Goal: Task Accomplishment & Management: Use online tool/utility

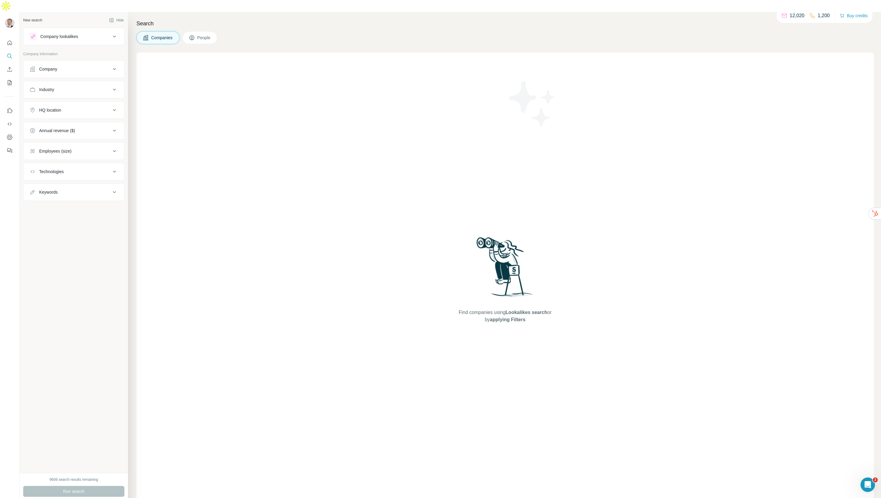
click at [78, 62] on button "Company" at bounding box center [74, 69] width 101 height 14
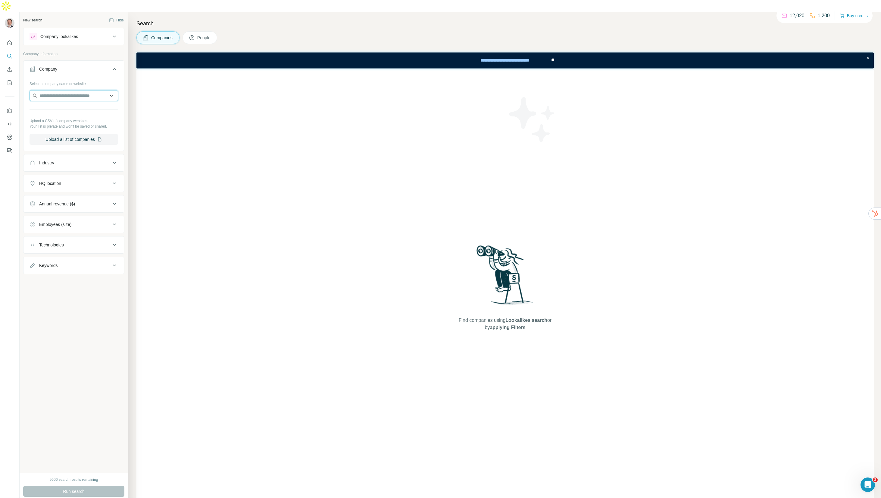
click at [79, 90] on input "text" at bounding box center [74, 95] width 89 height 11
drag, startPoint x: 76, startPoint y: 81, endPoint x: 25, endPoint y: 82, distance: 50.9
click at [25, 82] on div "**********" at bounding box center [74, 114] width 101 height 71
type input "*******"
click at [41, 97] on img at bounding box center [38, 99] width 8 height 8
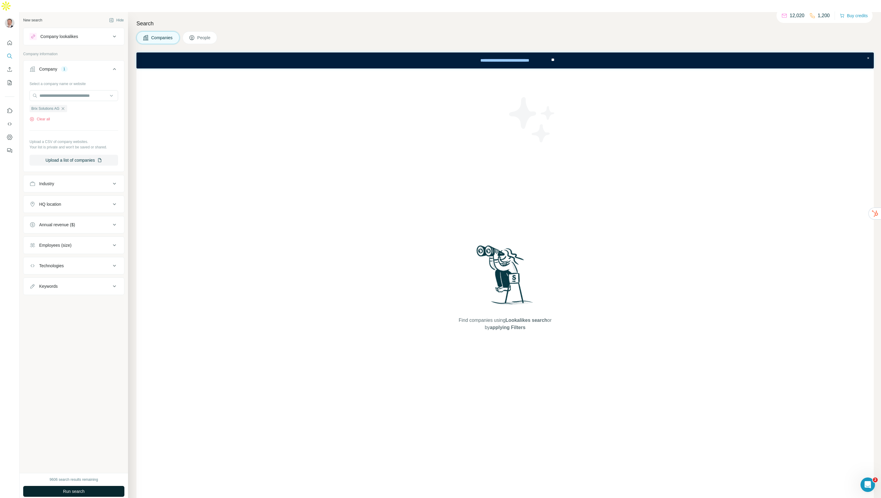
click at [91, 485] on button "Run search" at bounding box center [73, 490] width 101 height 11
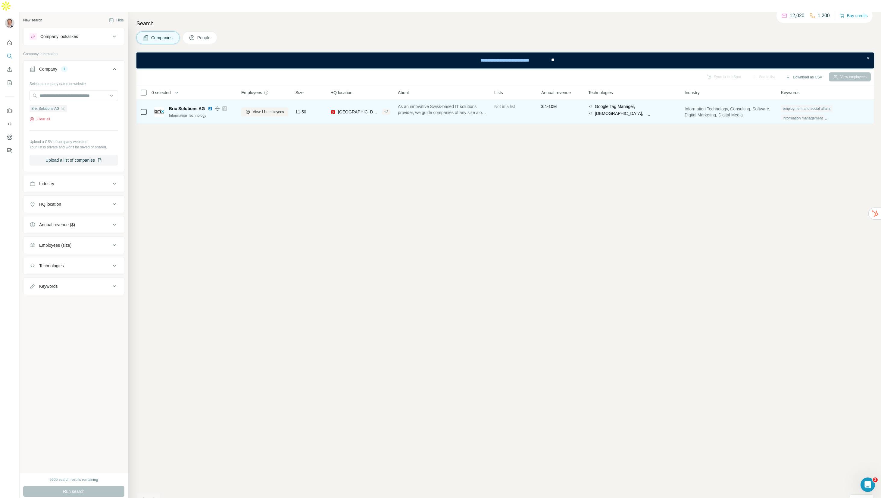
click at [644, 117] on div "Yii," at bounding box center [638, 120] width 12 height 6
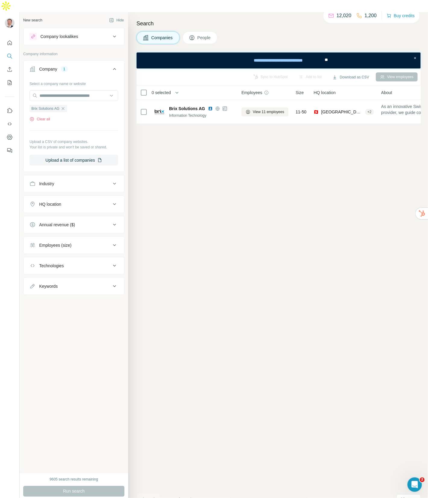
click at [64, 107] on icon "button" at bounding box center [63, 108] width 3 height 3
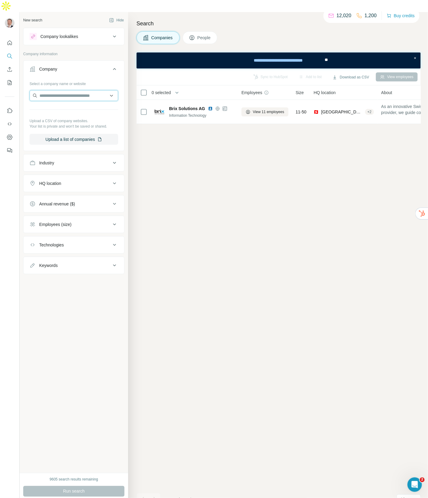
click at [64, 90] on input "text" at bounding box center [74, 95] width 89 height 11
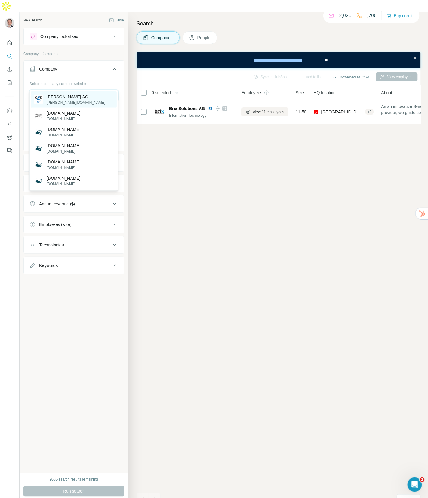
type input "*******"
click at [74, 96] on div "[PERSON_NAME] AG [PERSON_NAME][DOMAIN_NAME]" at bounding box center [74, 99] width 86 height 16
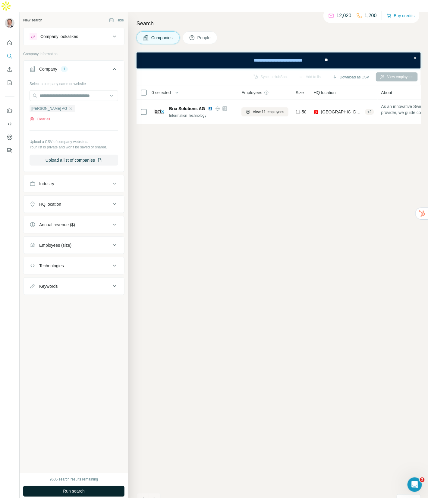
click at [67, 488] on span "Run search" at bounding box center [74, 491] width 22 height 6
click at [208, 31] on button "People" at bounding box center [200, 37] width 35 height 13
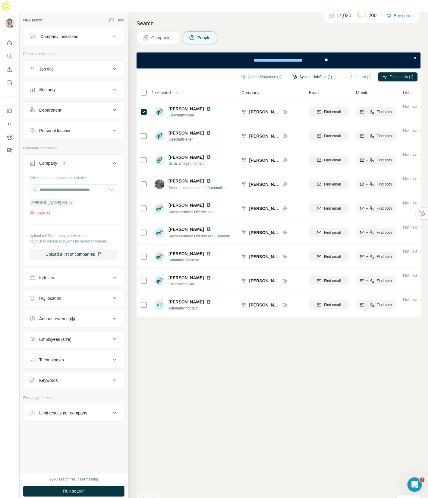
click at [316, 72] on button "Sync to HubSpot (1)" at bounding box center [312, 76] width 48 height 9
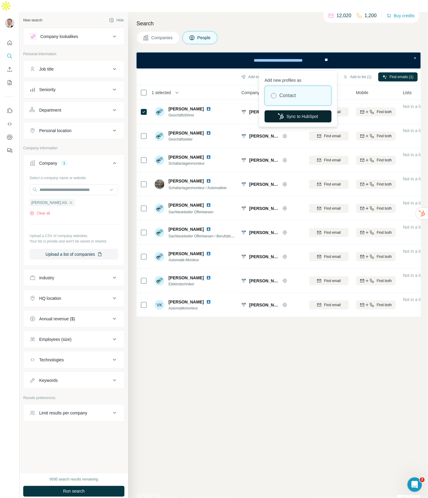
click at [288, 114] on button "Sync to HubSpot" at bounding box center [298, 116] width 67 height 12
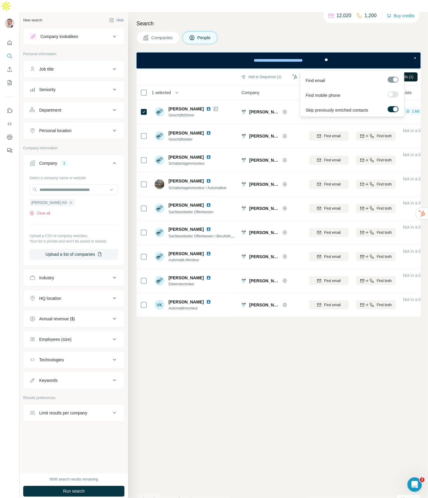
click at [401, 74] on span "Find emails (1)" at bounding box center [402, 76] width 24 height 5
click at [357, 363] on div "Add to Sequence (1) Sync to HubSpot (1) Add to list (1) Find emails (1) 1 selec…" at bounding box center [279, 288] width 284 height 441
